Goal: Find specific page/section: Locate a particular part of the current website

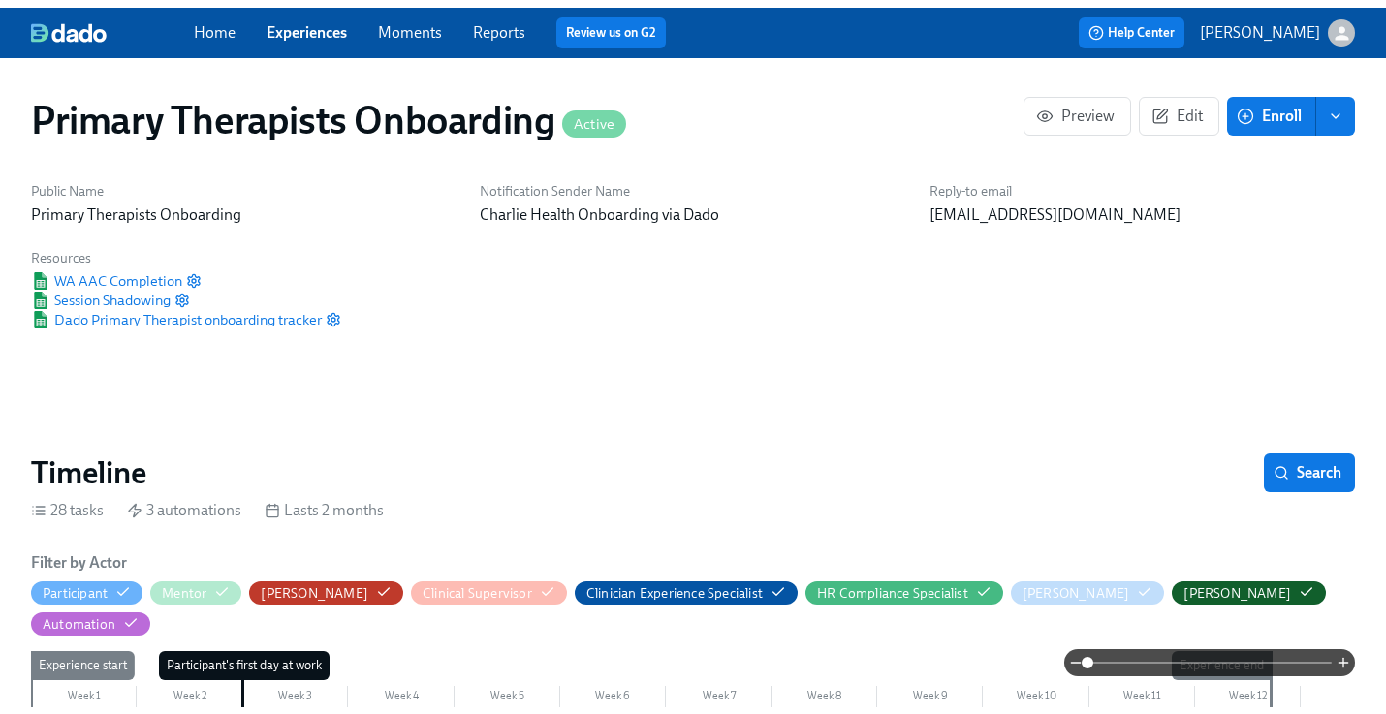
scroll to position [0, 22248]
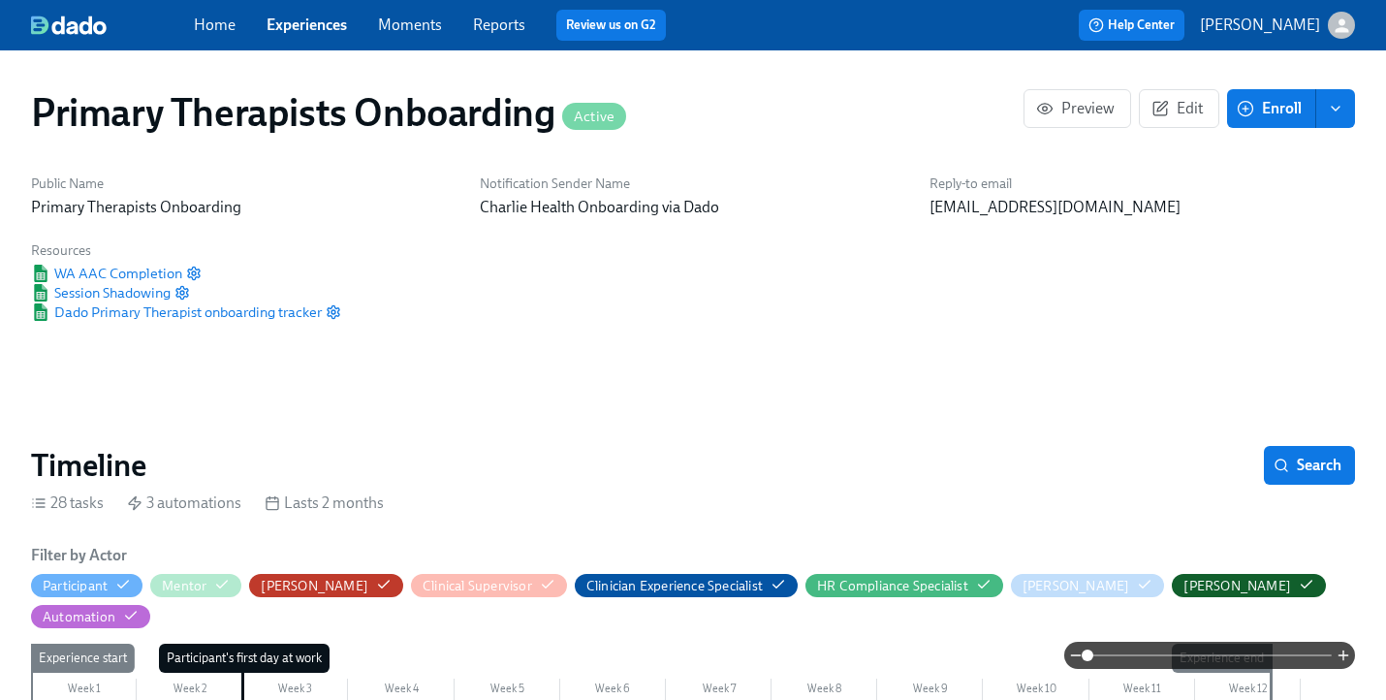
click at [320, 28] on link "Experiences" at bounding box center [307, 25] width 80 height 18
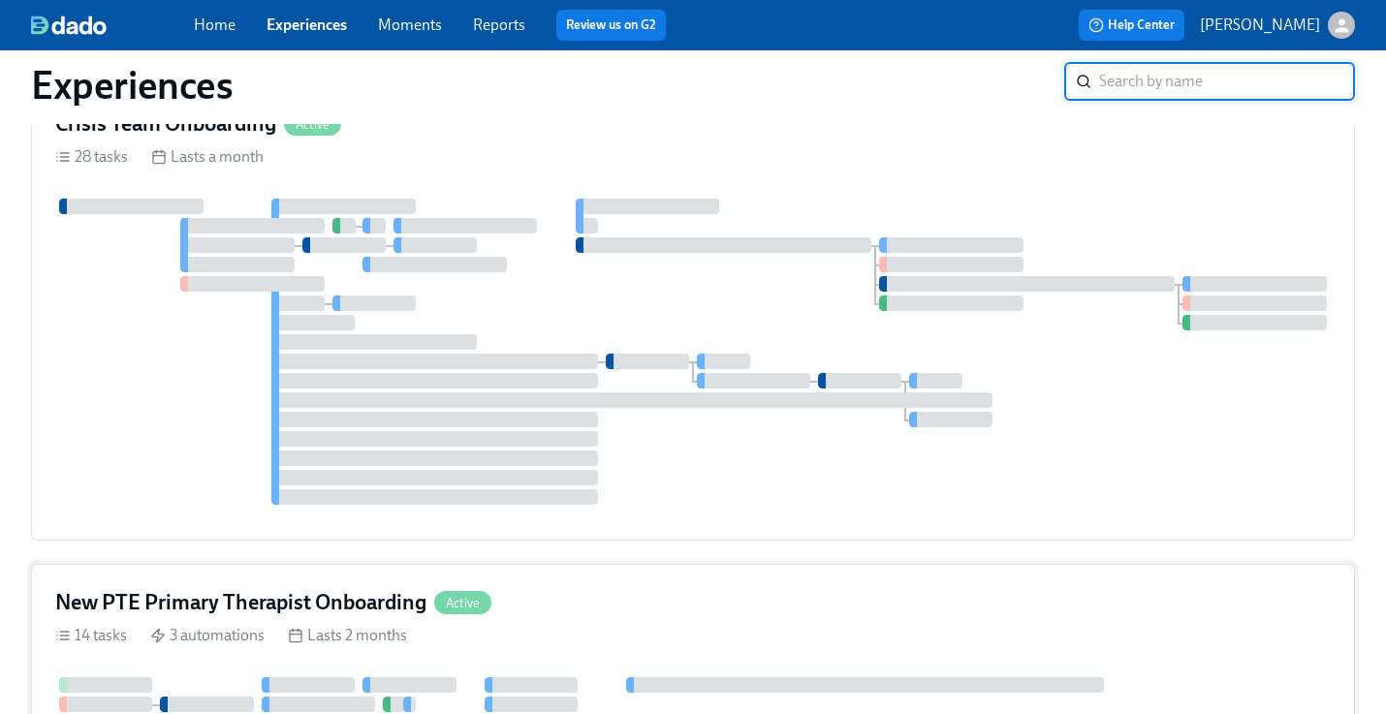
scroll to position [1750, 0]
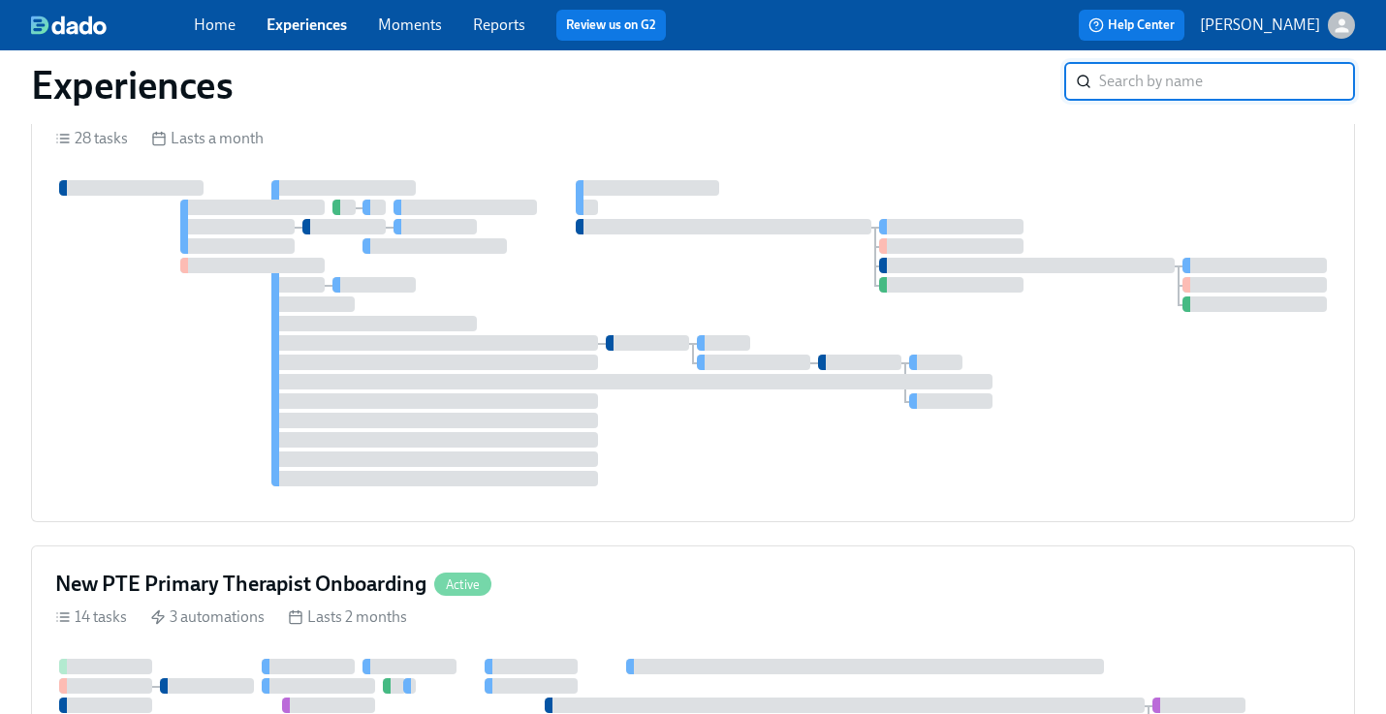
click at [631, 577] on div "New PTE Primary Therapist Onboarding Active" at bounding box center [693, 584] width 1276 height 29
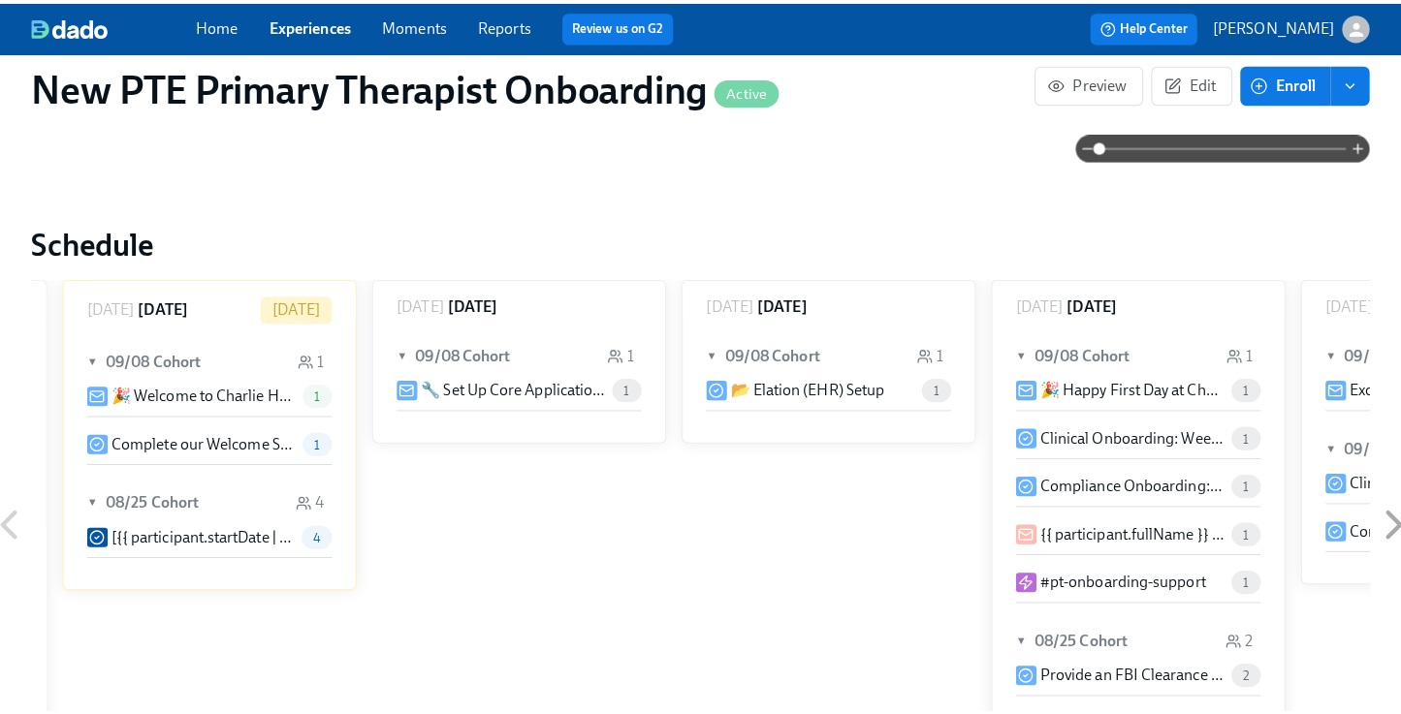
scroll to position [1722, 0]
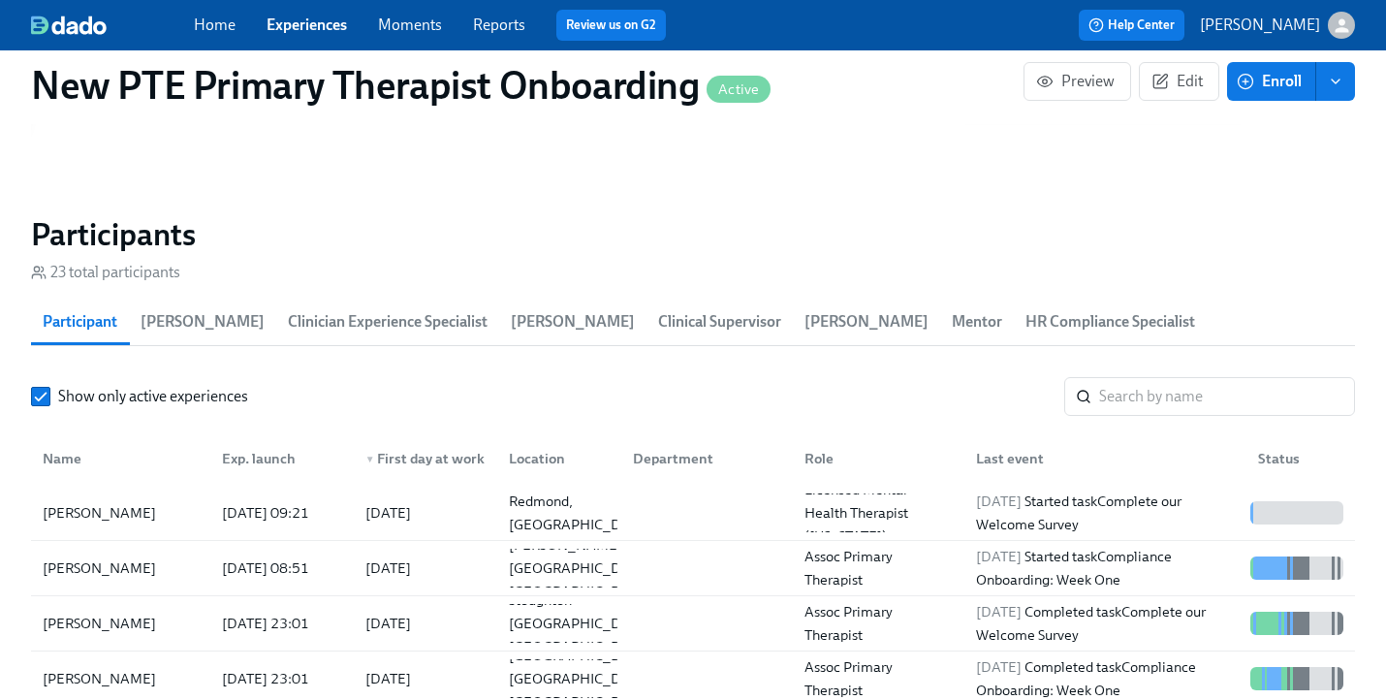
click at [1139, 377] on input "search" at bounding box center [1227, 396] width 256 height 39
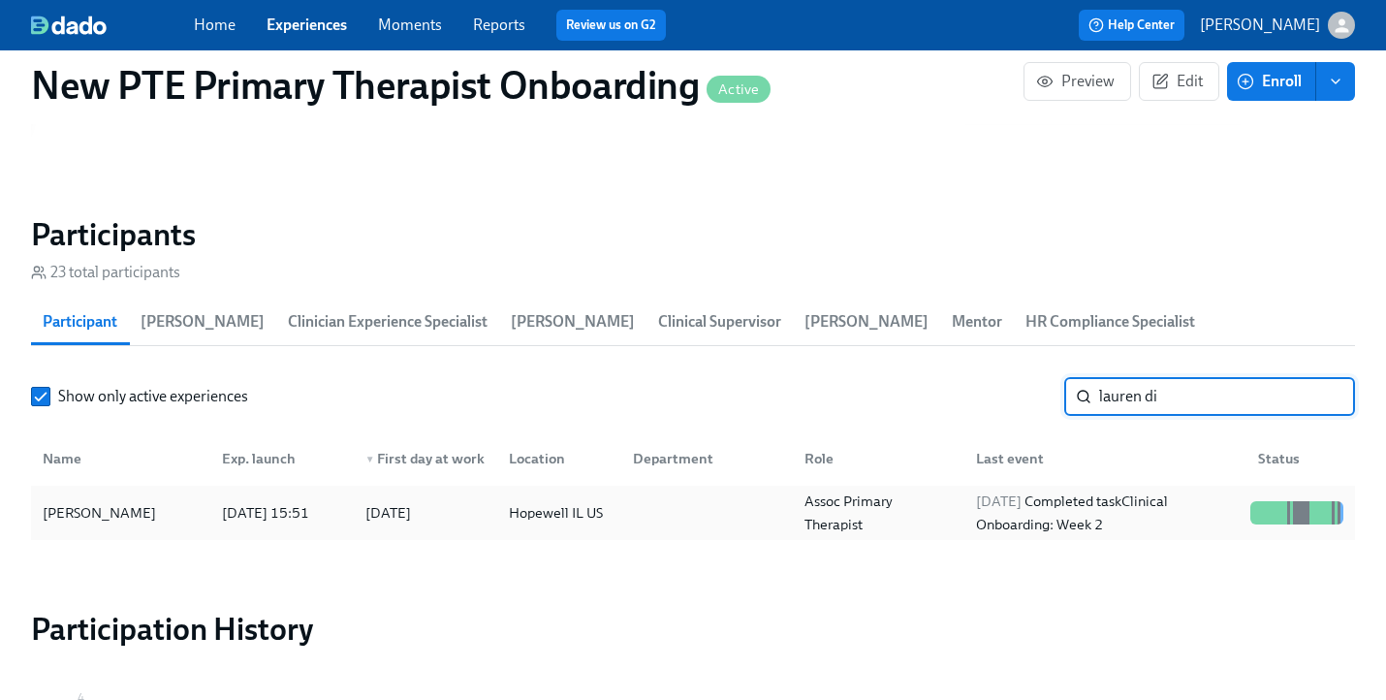
click at [120, 501] on div "Lauren Dircks" at bounding box center [99, 512] width 129 height 23
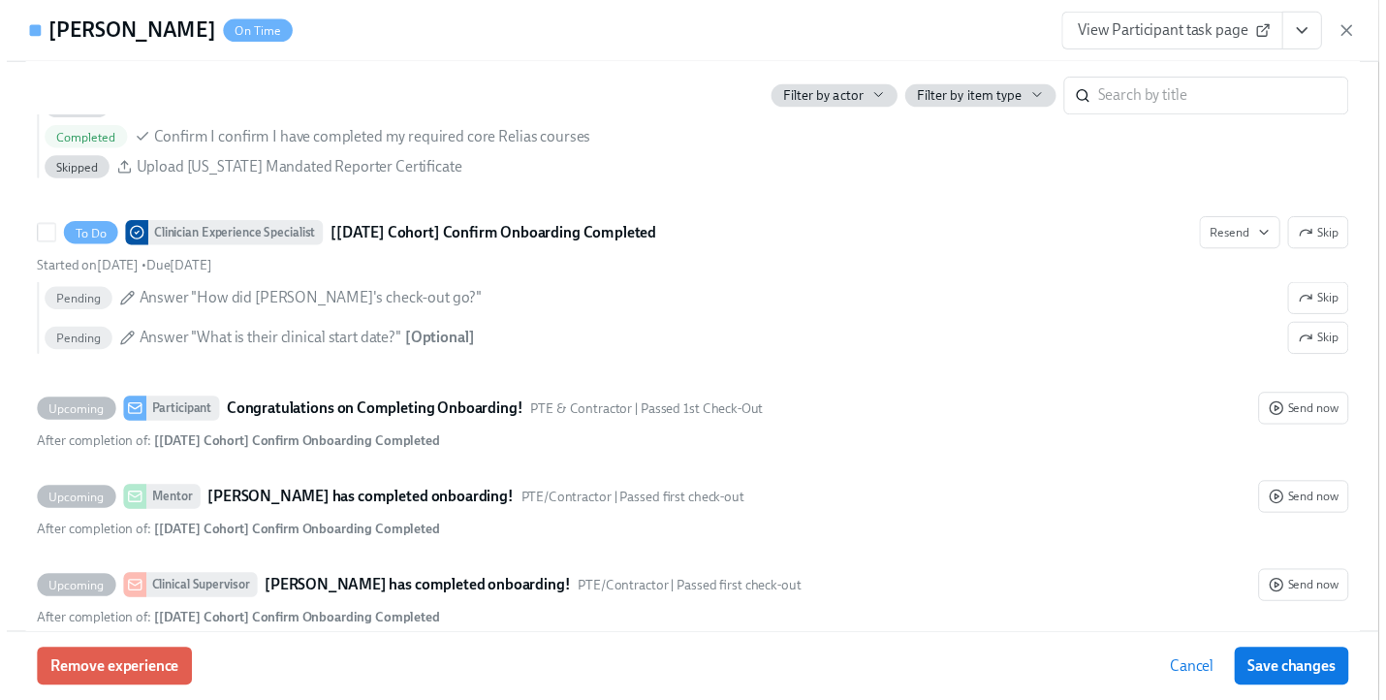
scroll to position [3839, 0]
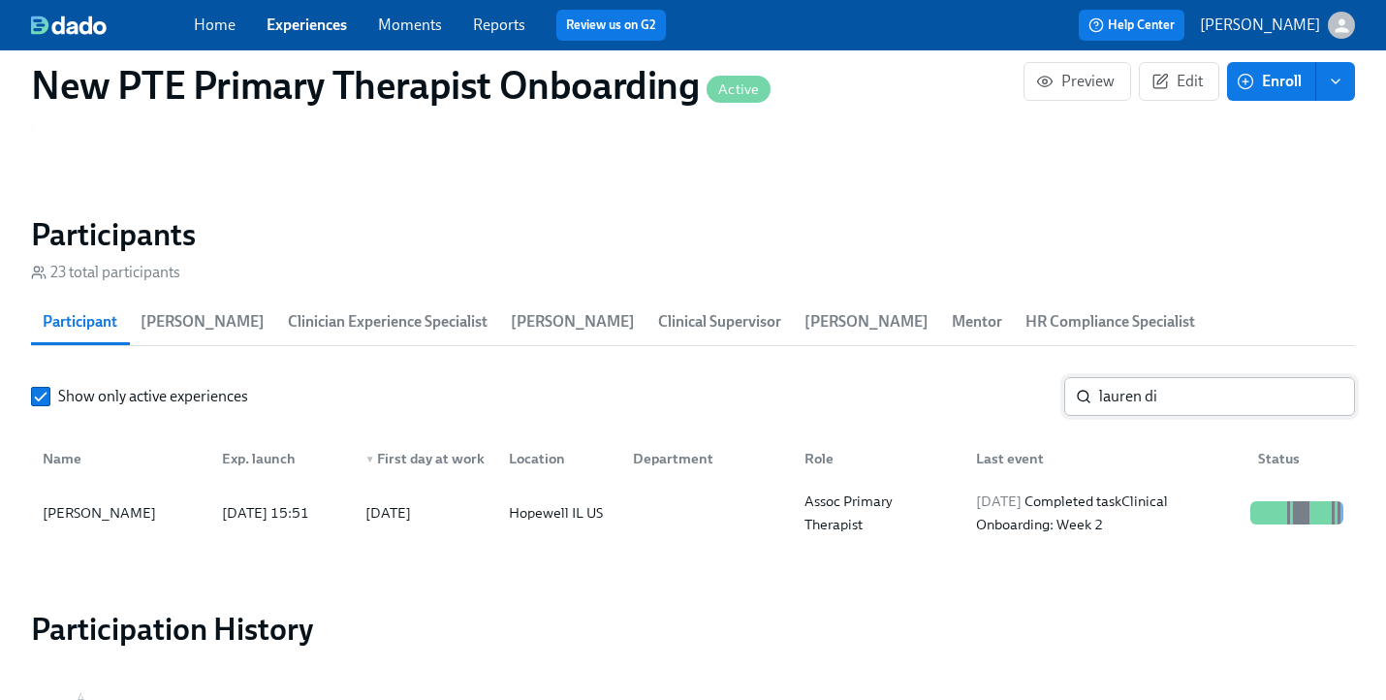
click at [1191, 377] on input "lauren di" at bounding box center [1227, 396] width 256 height 39
click at [1192, 377] on input "lauren di" at bounding box center [1227, 396] width 256 height 39
type input "l"
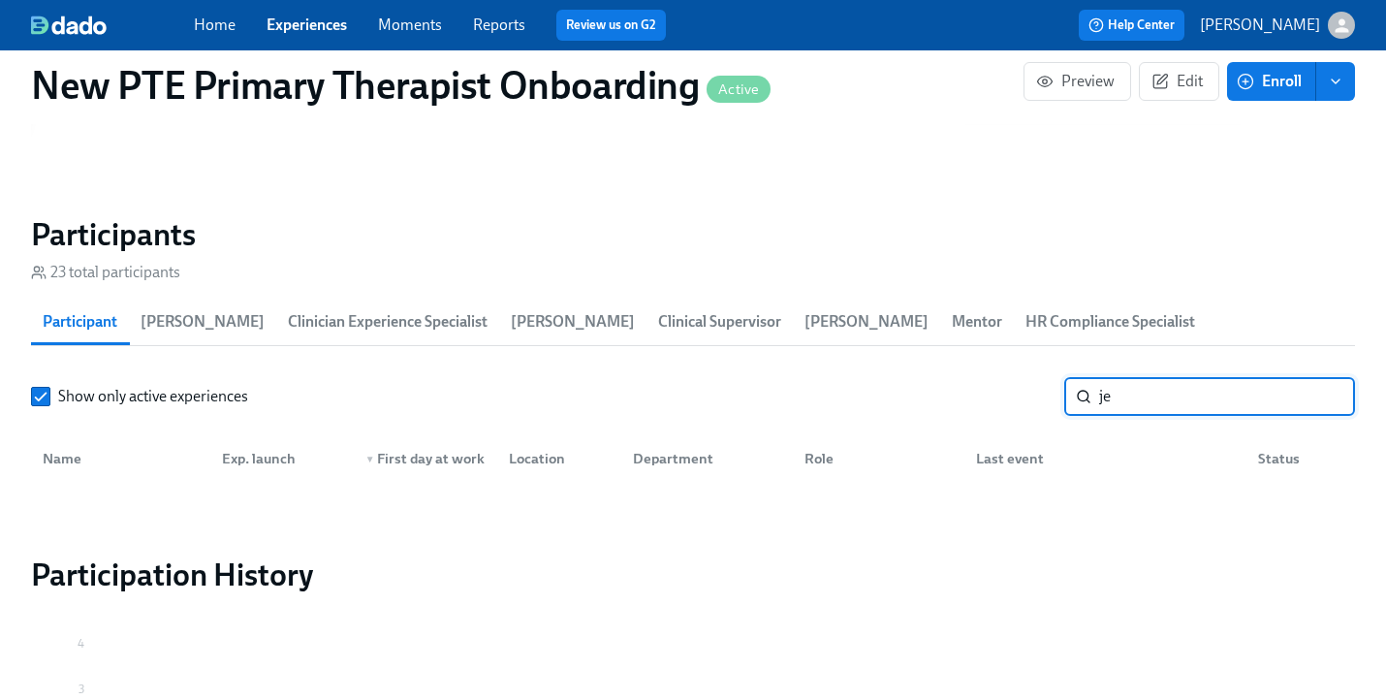
type input "j"
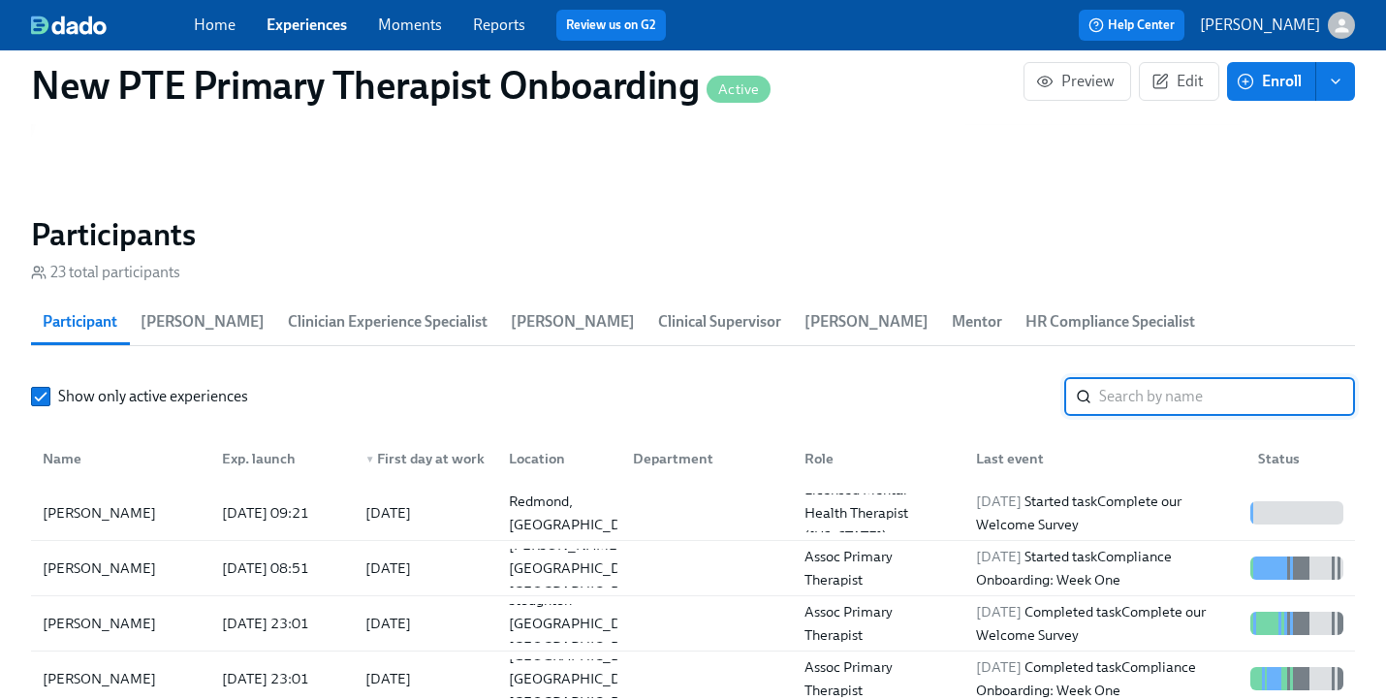
click at [303, 27] on link "Experiences" at bounding box center [307, 25] width 80 height 18
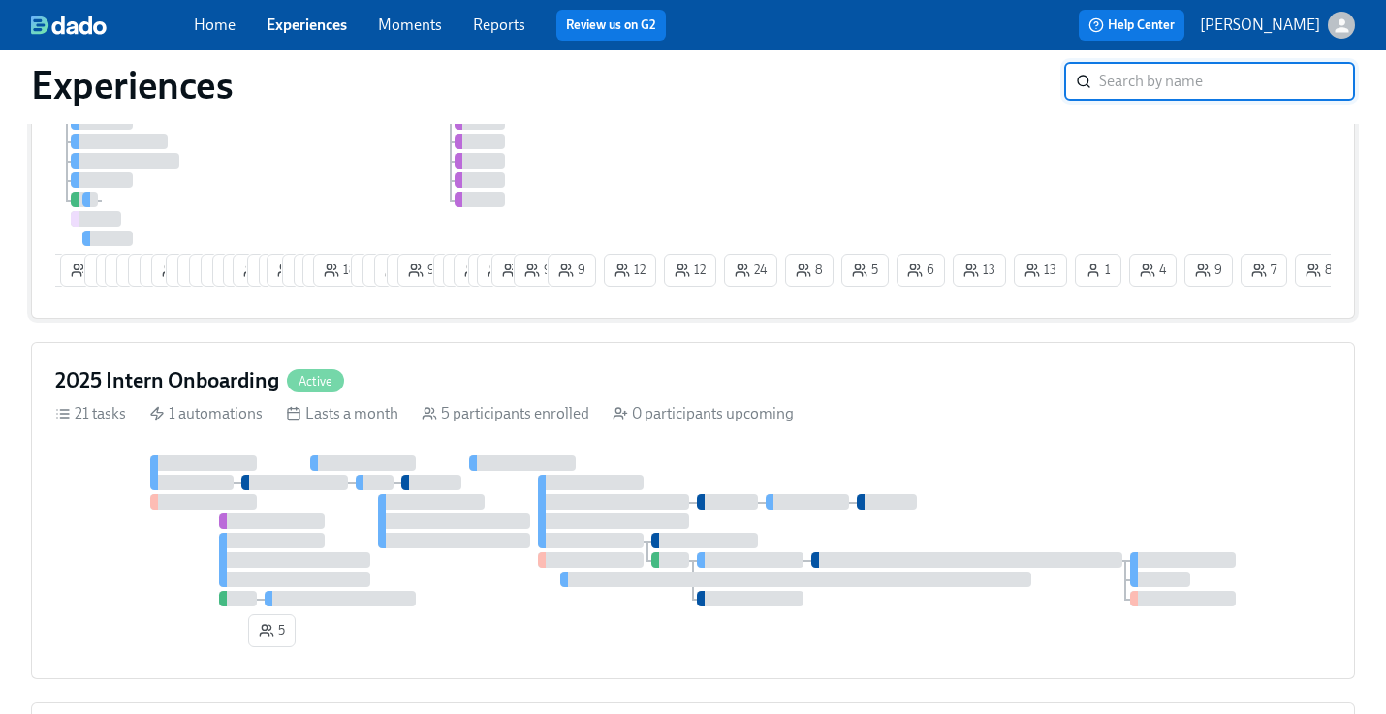
scroll to position [664, 0]
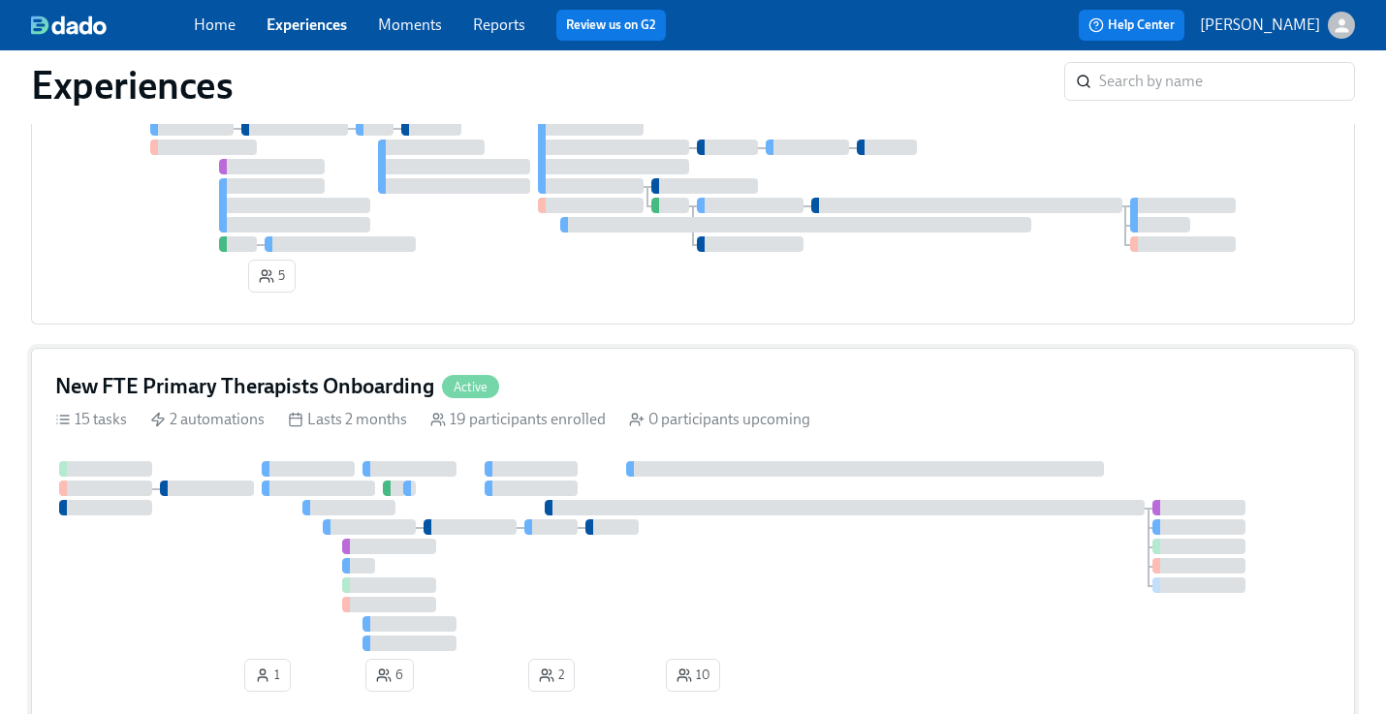
click at [750, 392] on div "New FTE Primary Therapists Onboarding Active" at bounding box center [693, 386] width 1276 height 29
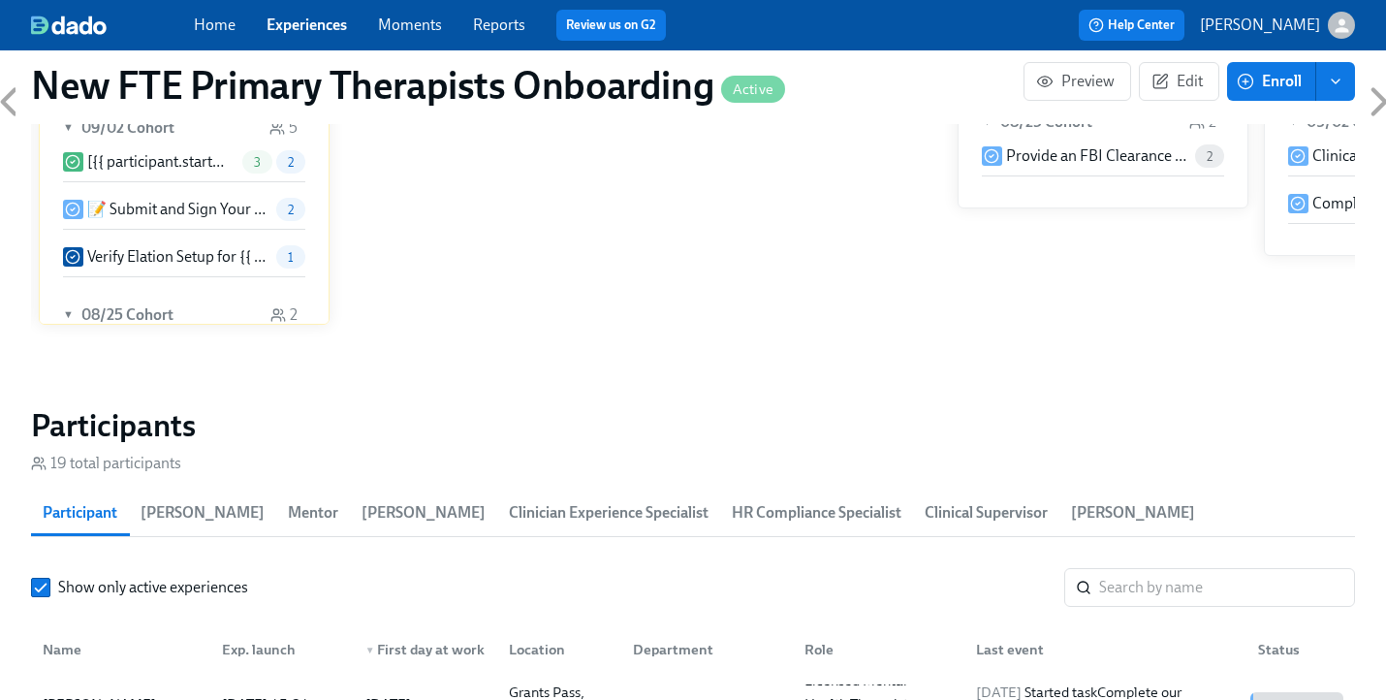
scroll to position [1508, 0]
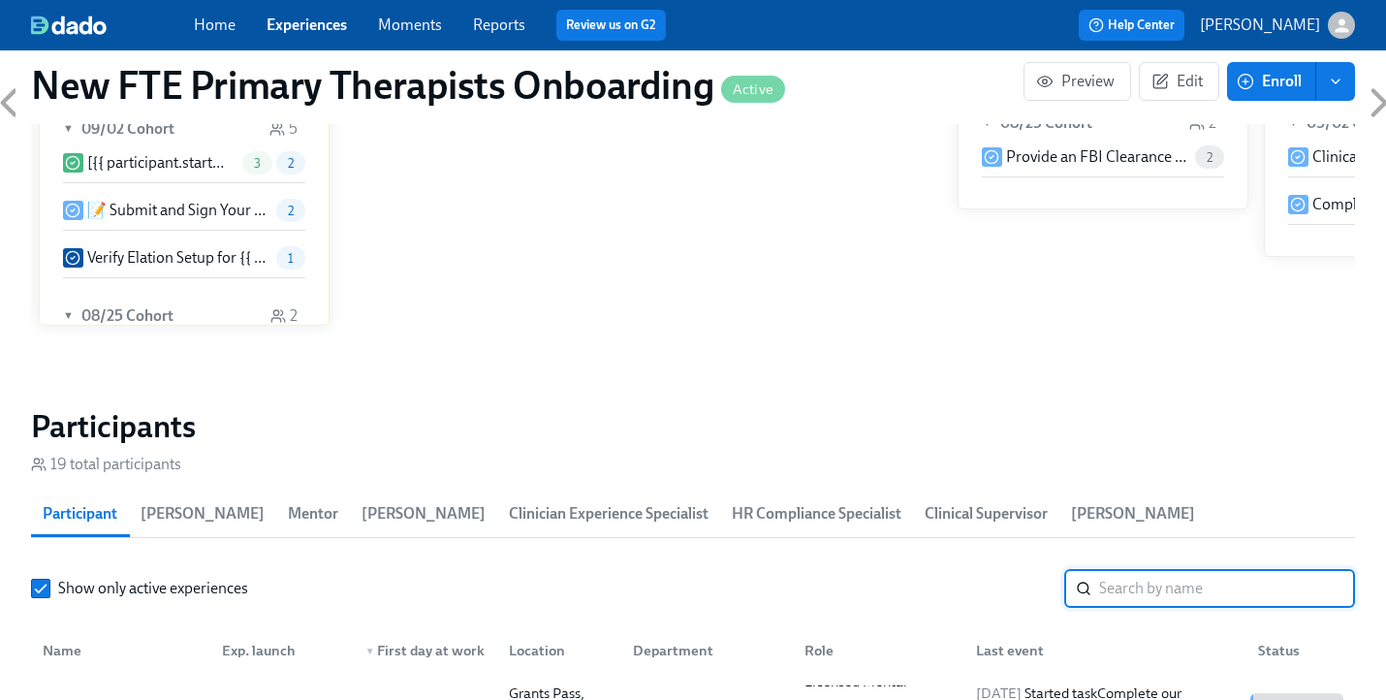
click at [1162, 569] on input "search" at bounding box center [1227, 588] width 256 height 39
type input "j"
click at [291, 19] on link "Experiences" at bounding box center [307, 25] width 80 height 18
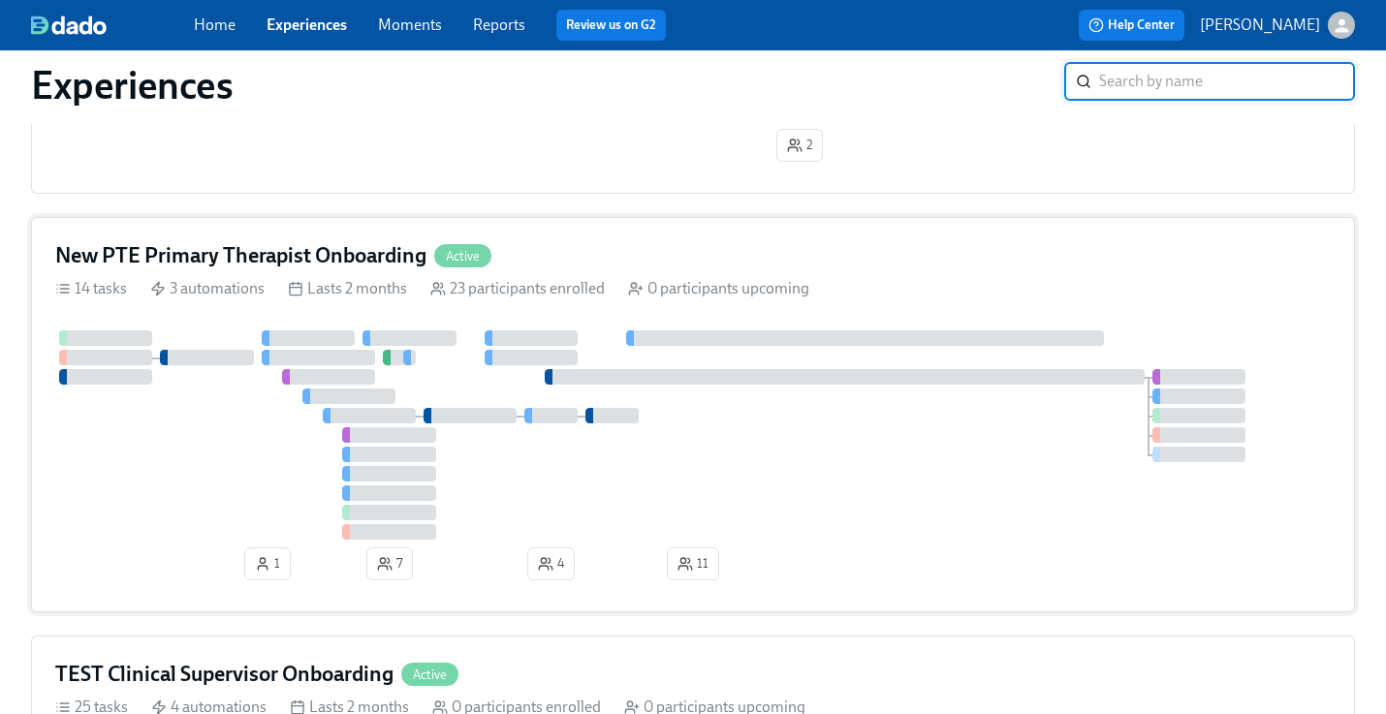
scroll to position [2225, 0]
click at [596, 248] on div "New PTE Primary Therapist Onboarding Active 14 tasks 3 automations Lasts 2 mont…" at bounding box center [693, 416] width 1324 height 396
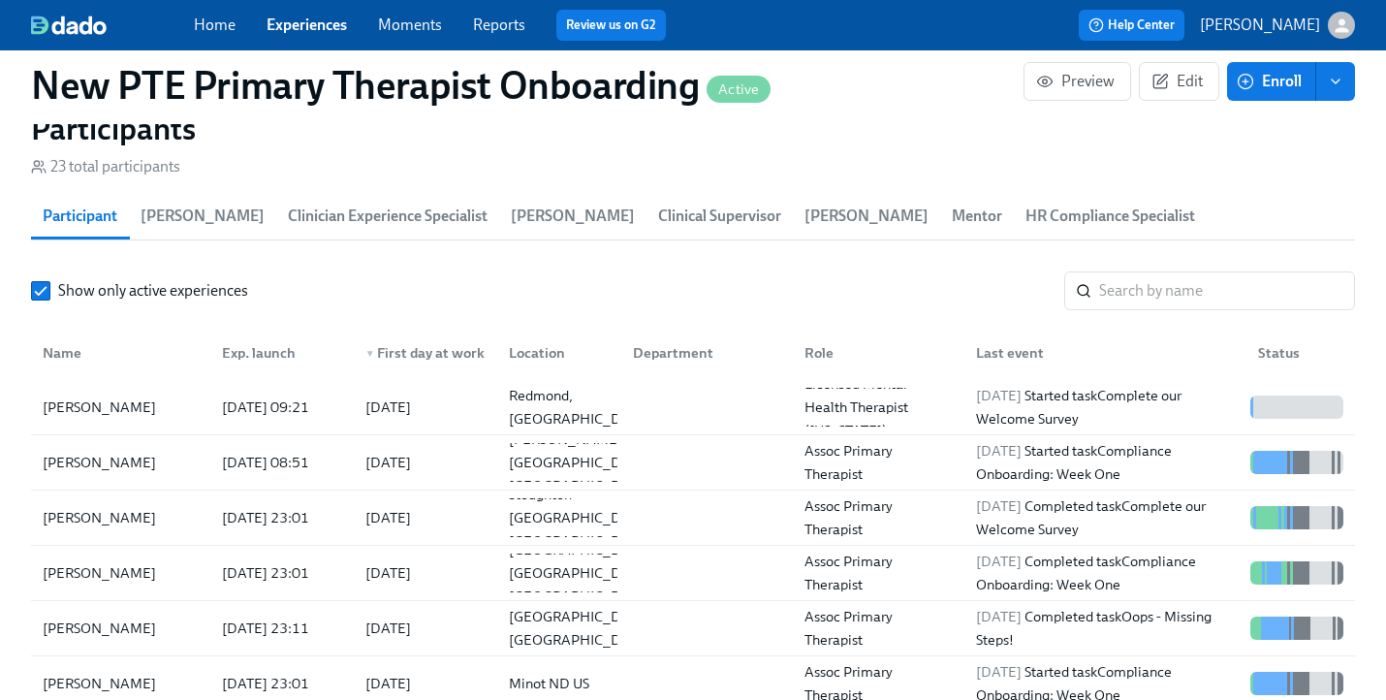
scroll to position [1824, 0]
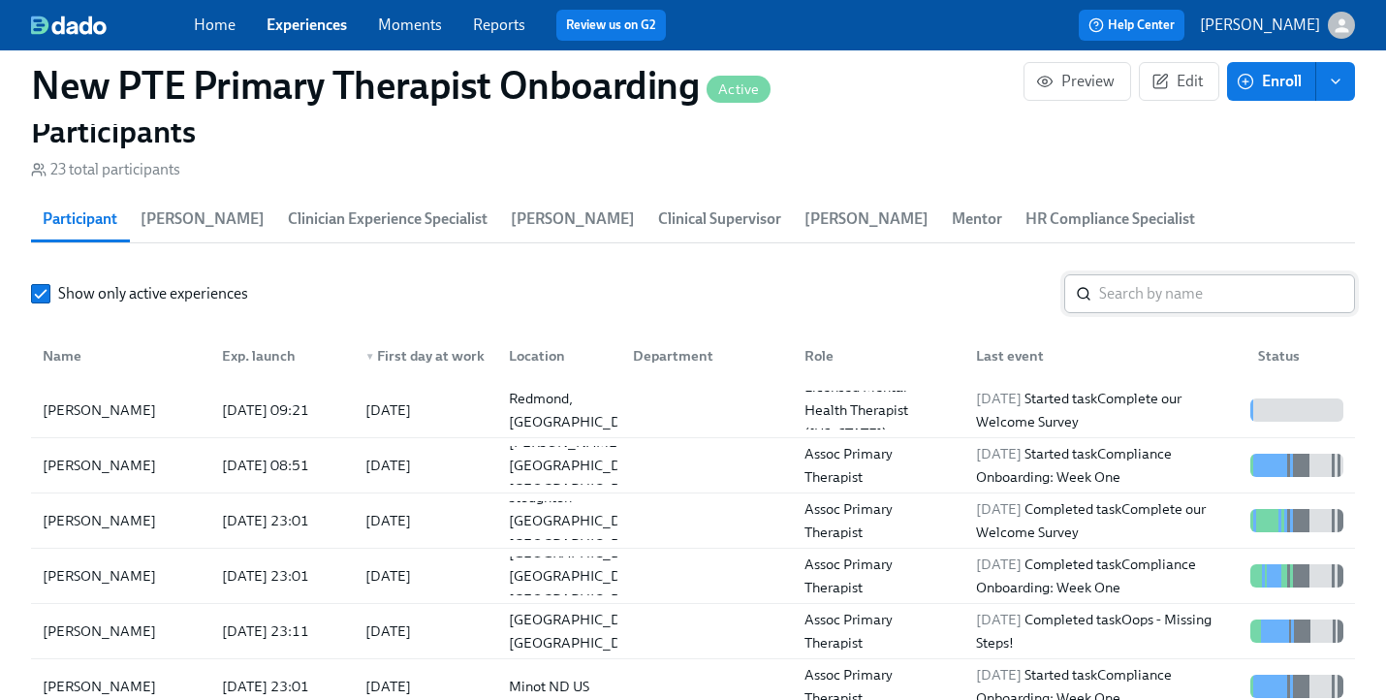
click at [1157, 274] on input "search" at bounding box center [1227, 293] width 256 height 39
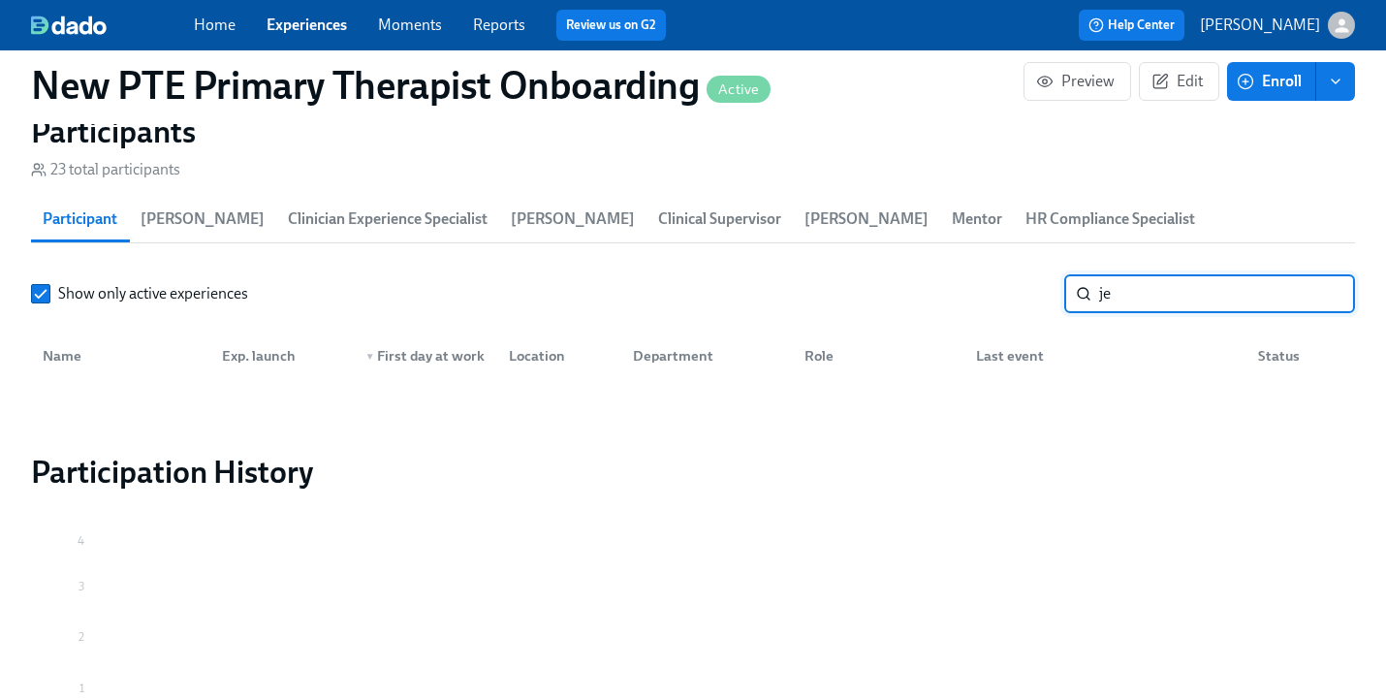
type input "j"
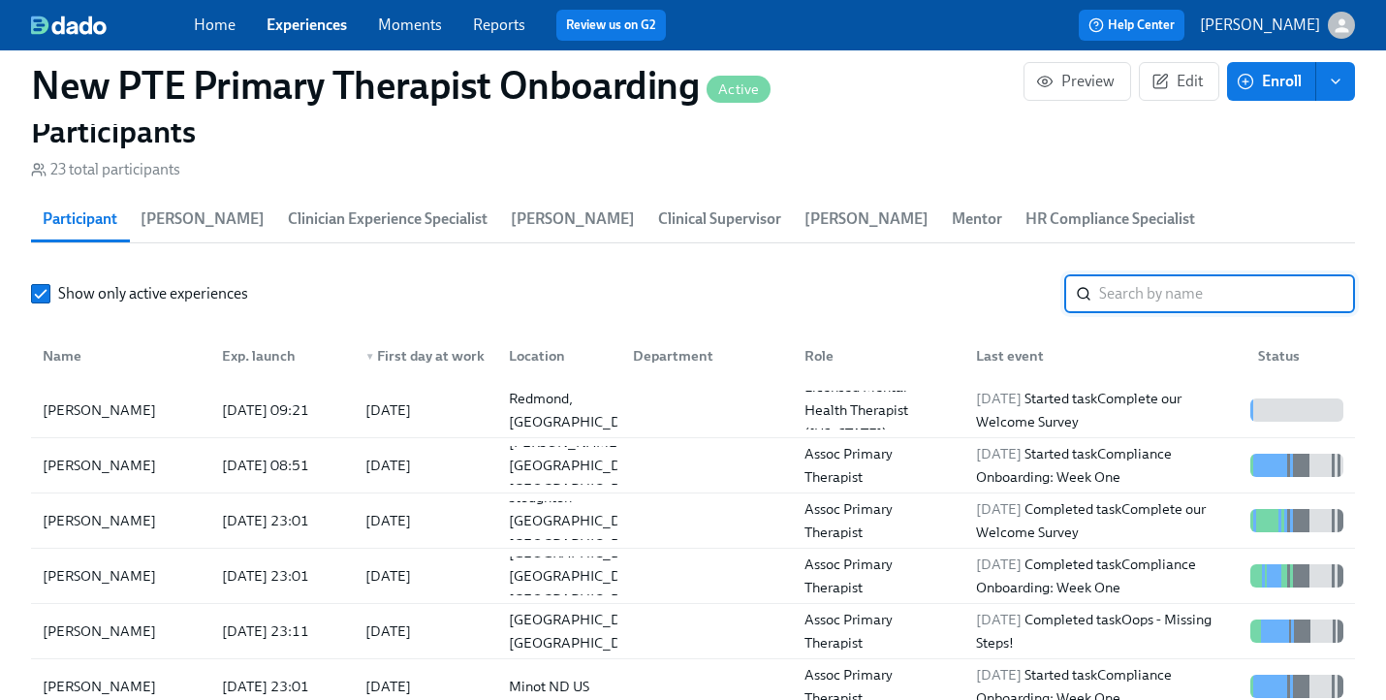
click at [326, 25] on link "Experiences" at bounding box center [307, 25] width 80 height 18
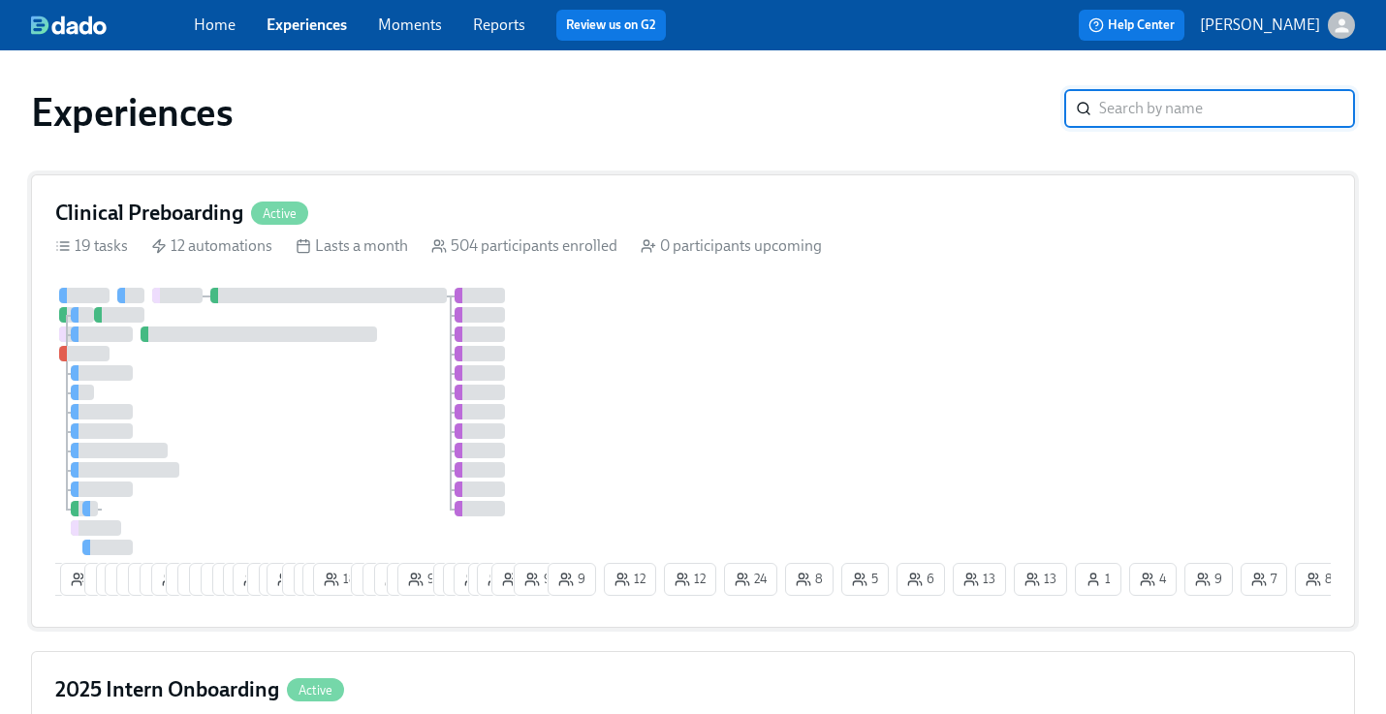
scroll to position [876, 0]
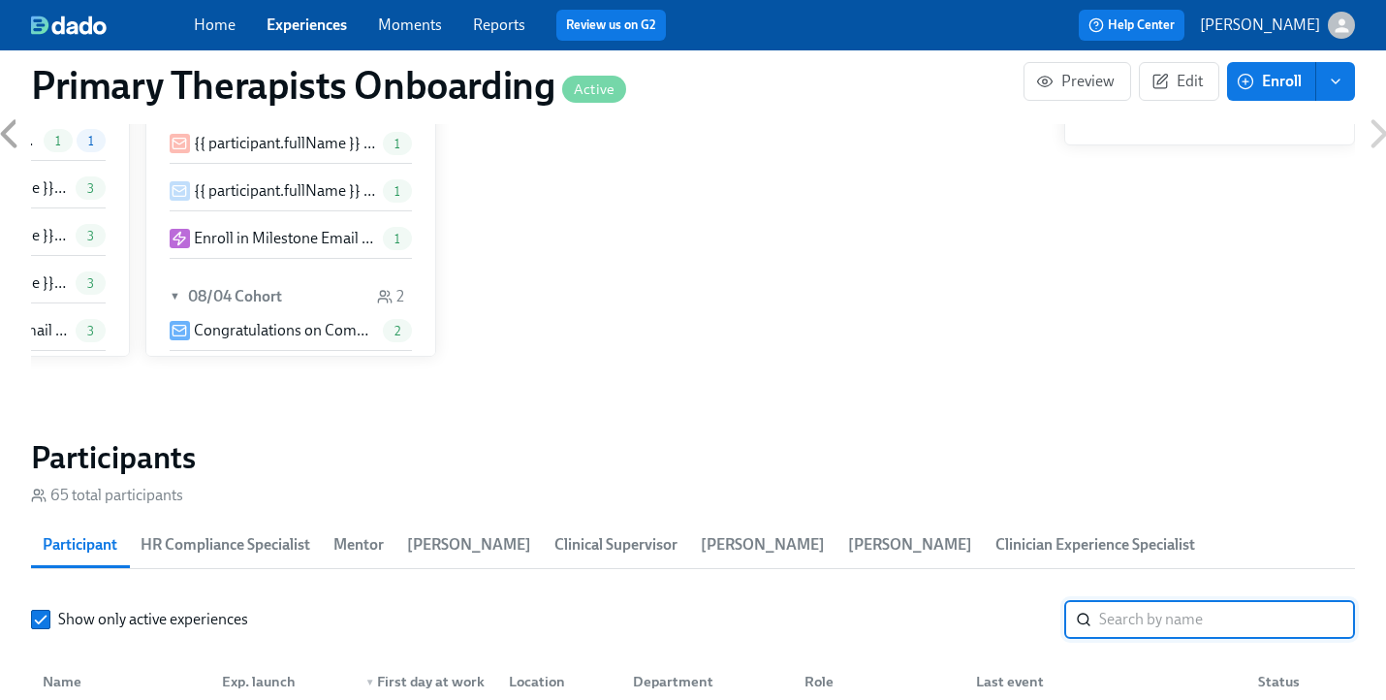
click at [1232, 600] on input "search" at bounding box center [1227, 619] width 256 height 39
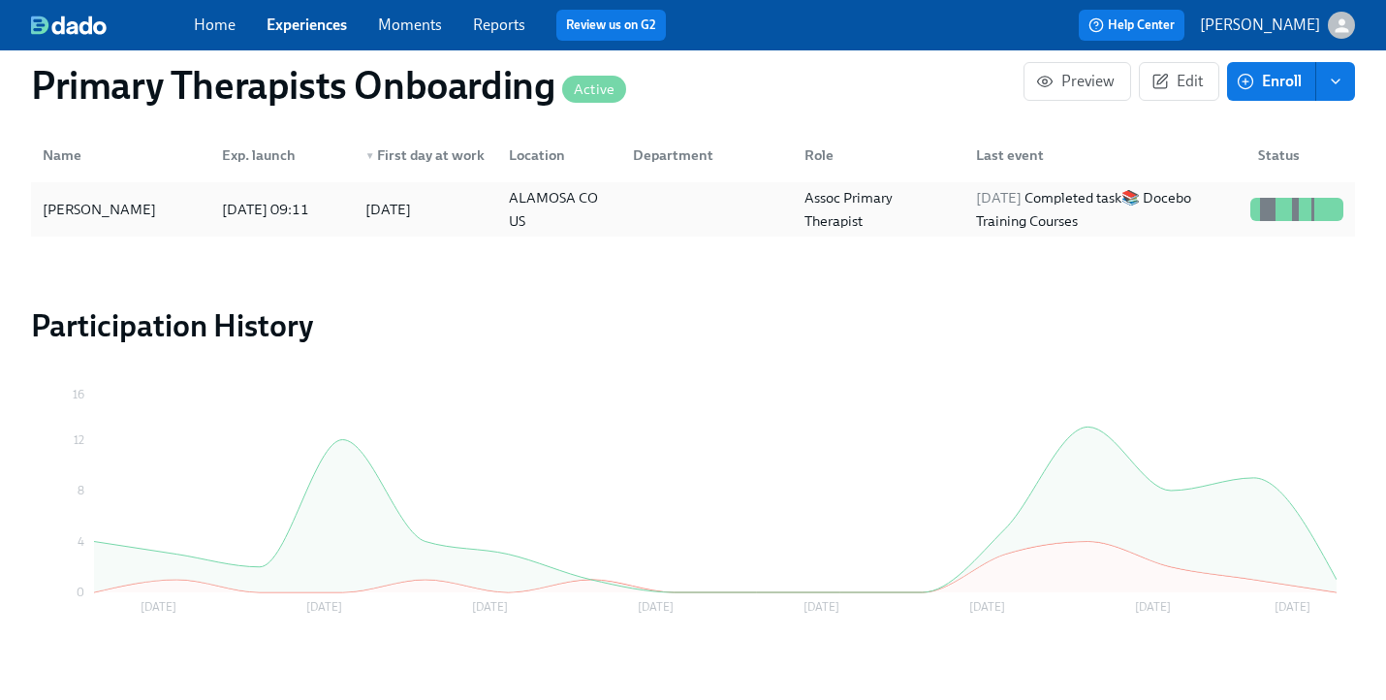
type input "mcco"
click at [48, 198] on div "Jenn McCoy" at bounding box center [99, 209] width 129 height 23
